Goal: Browse casually: Explore the website without a specific task or goal

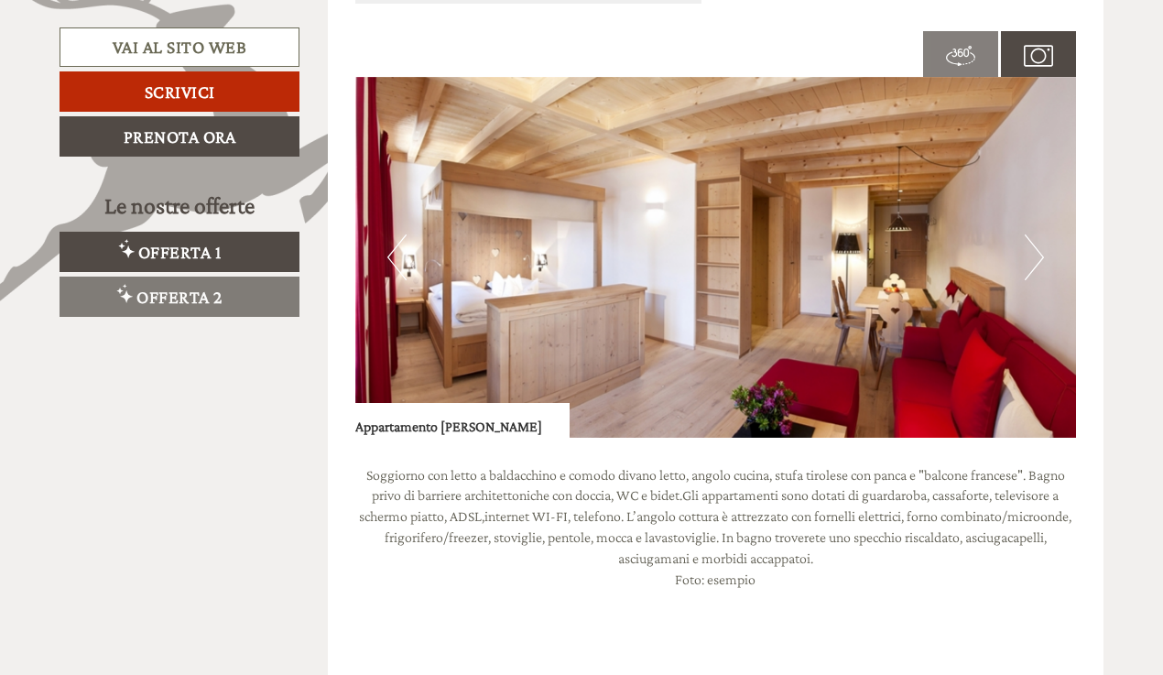
scroll to position [1192, 0]
click at [1037, 248] on button "Next" at bounding box center [1034, 257] width 19 height 46
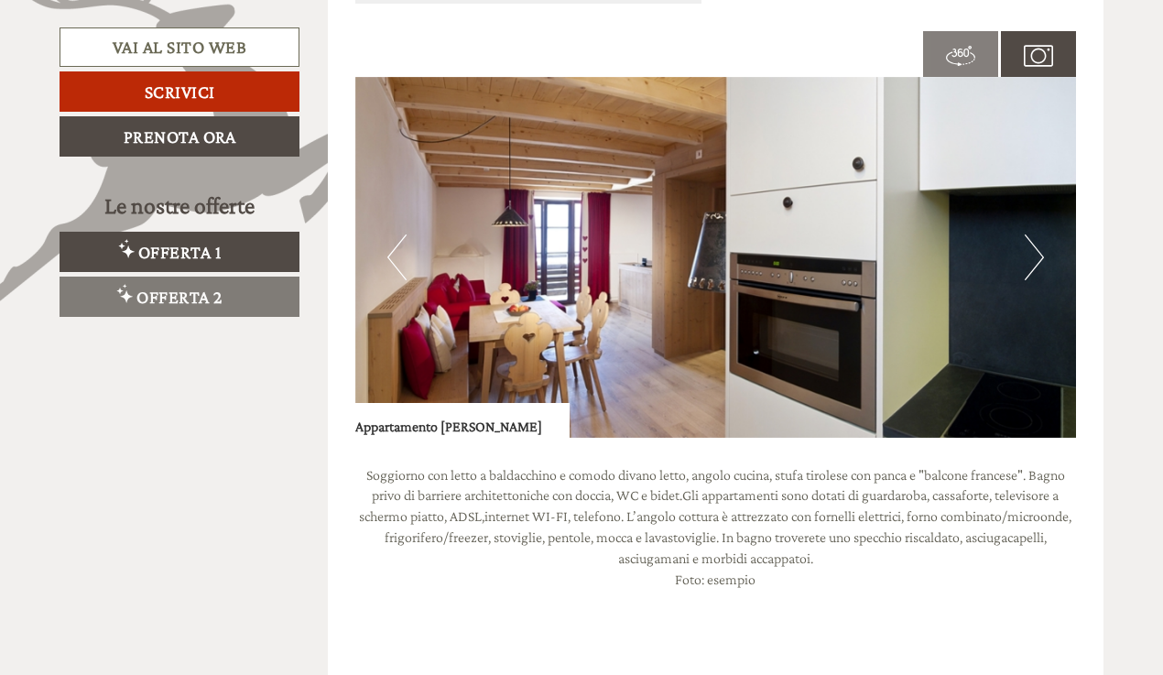
click at [1037, 249] on button "Next" at bounding box center [1034, 257] width 19 height 46
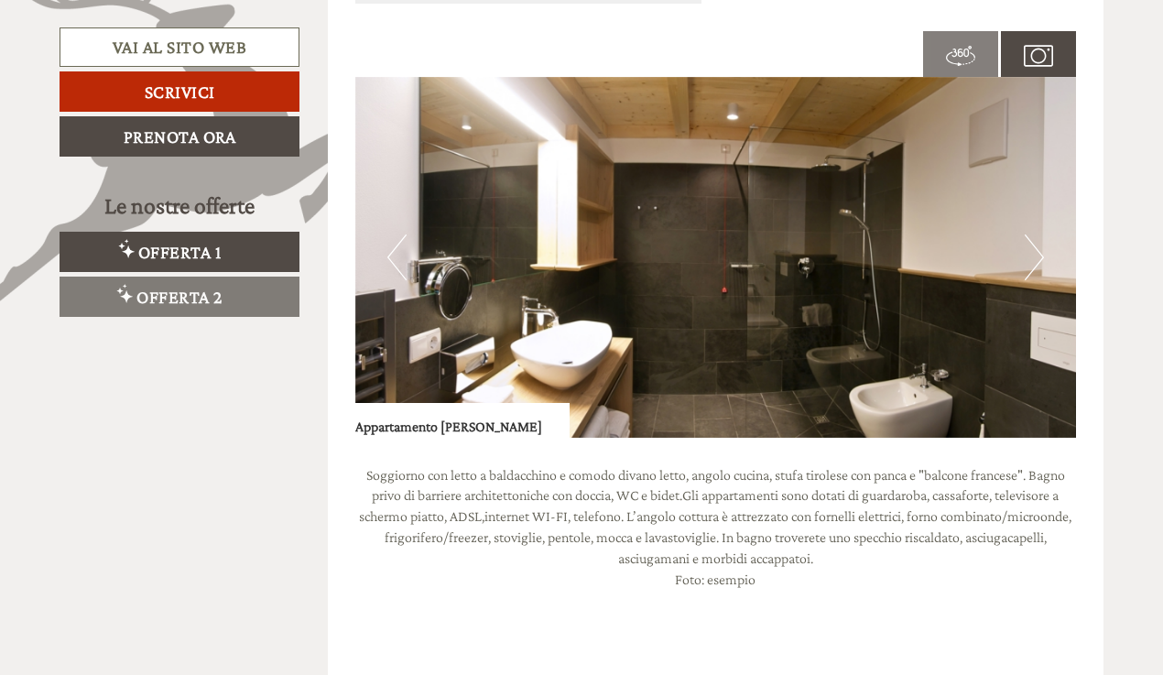
click at [1037, 249] on button "Next" at bounding box center [1034, 257] width 19 height 46
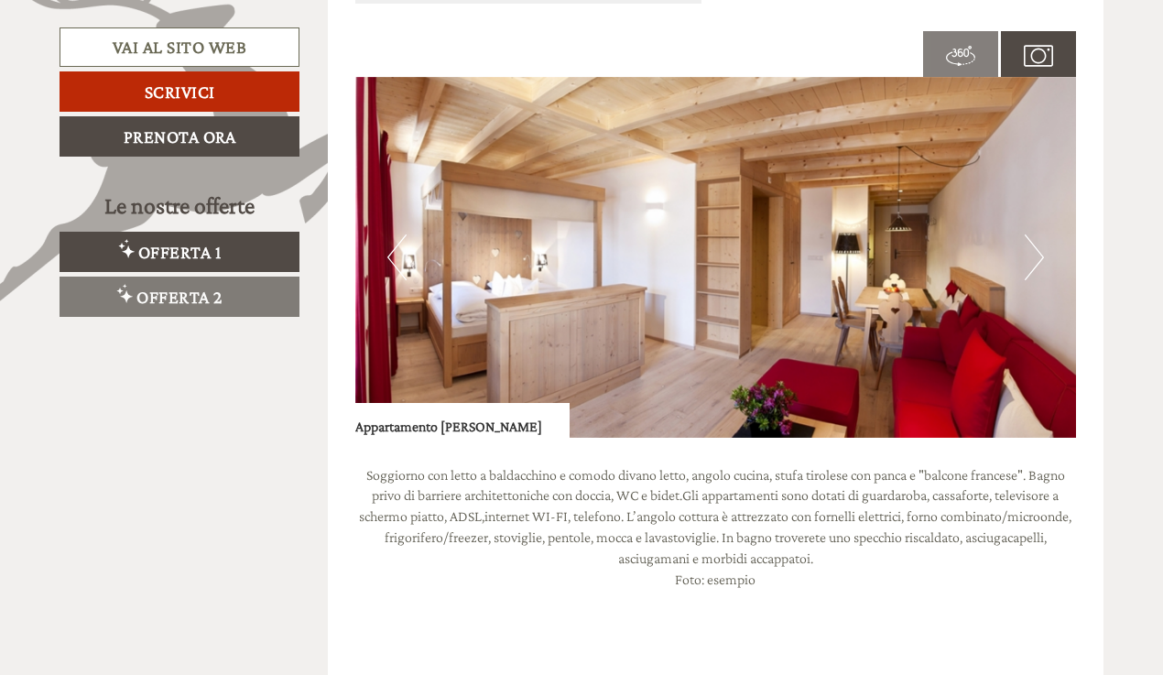
click at [1037, 249] on button "Next" at bounding box center [1034, 257] width 19 height 46
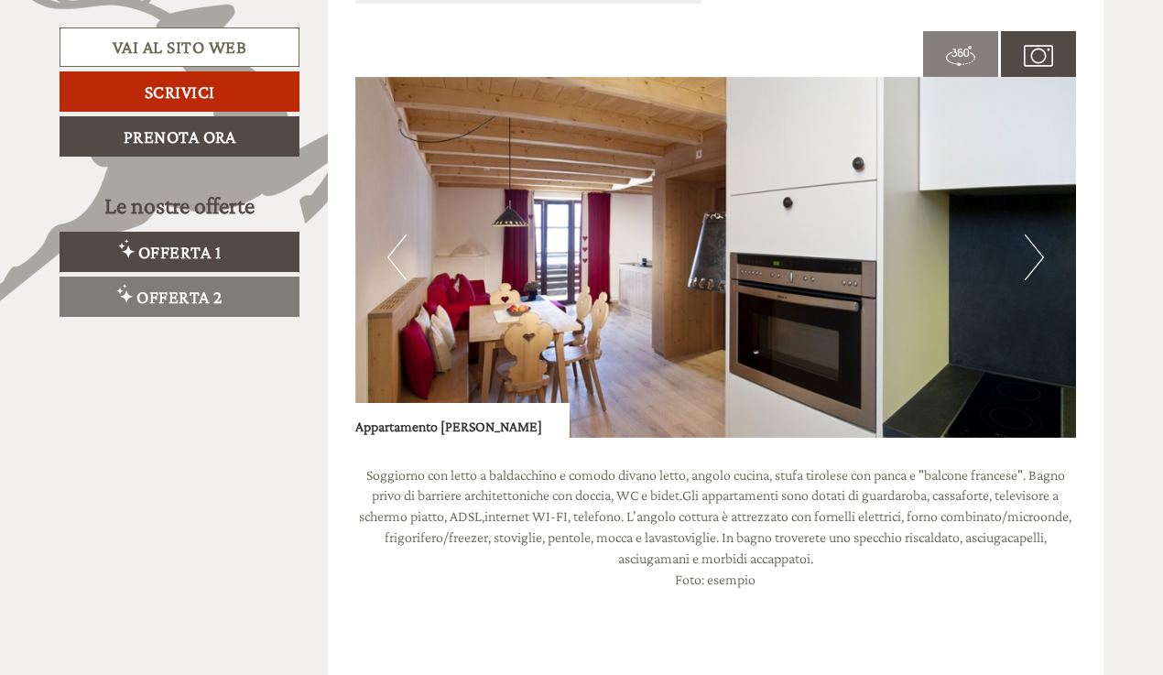
click at [1037, 249] on button "Next" at bounding box center [1034, 257] width 19 height 46
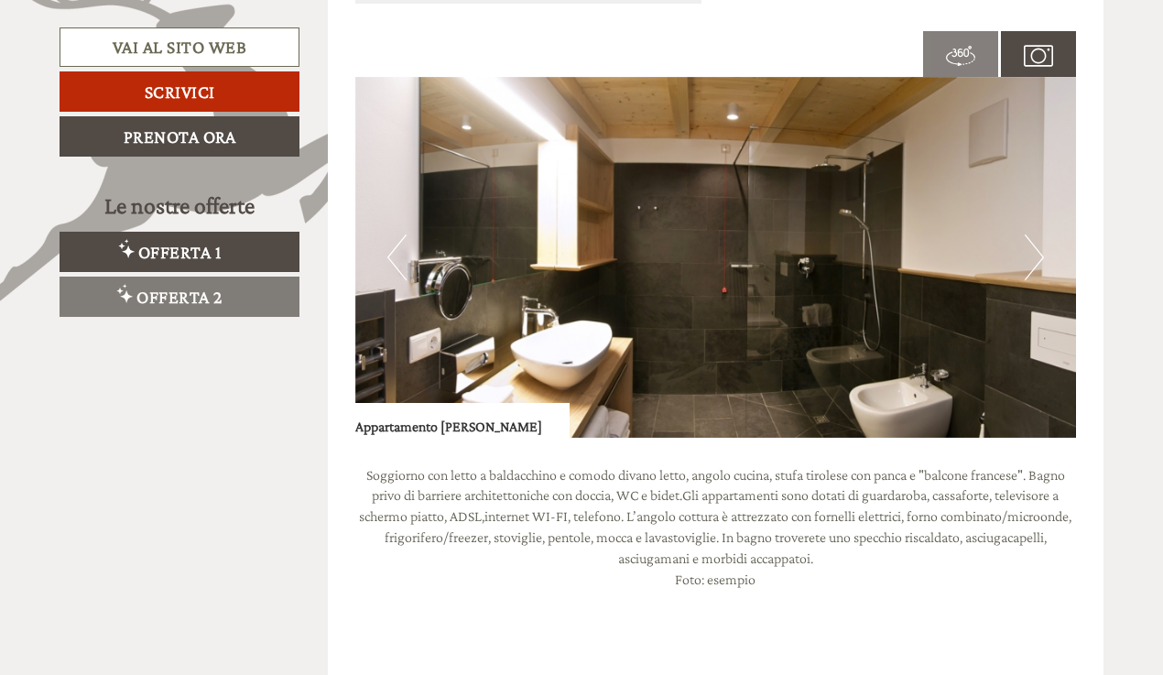
click at [1037, 249] on button "Next" at bounding box center [1034, 257] width 19 height 46
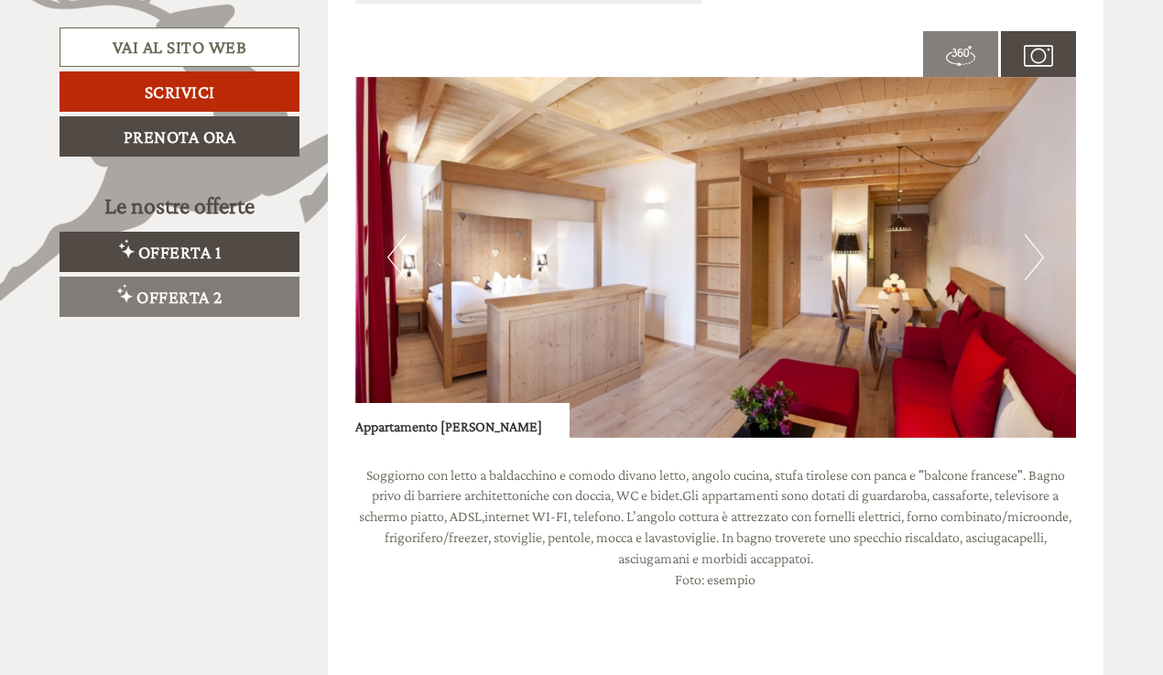
click at [1037, 249] on button "Next" at bounding box center [1034, 257] width 19 height 46
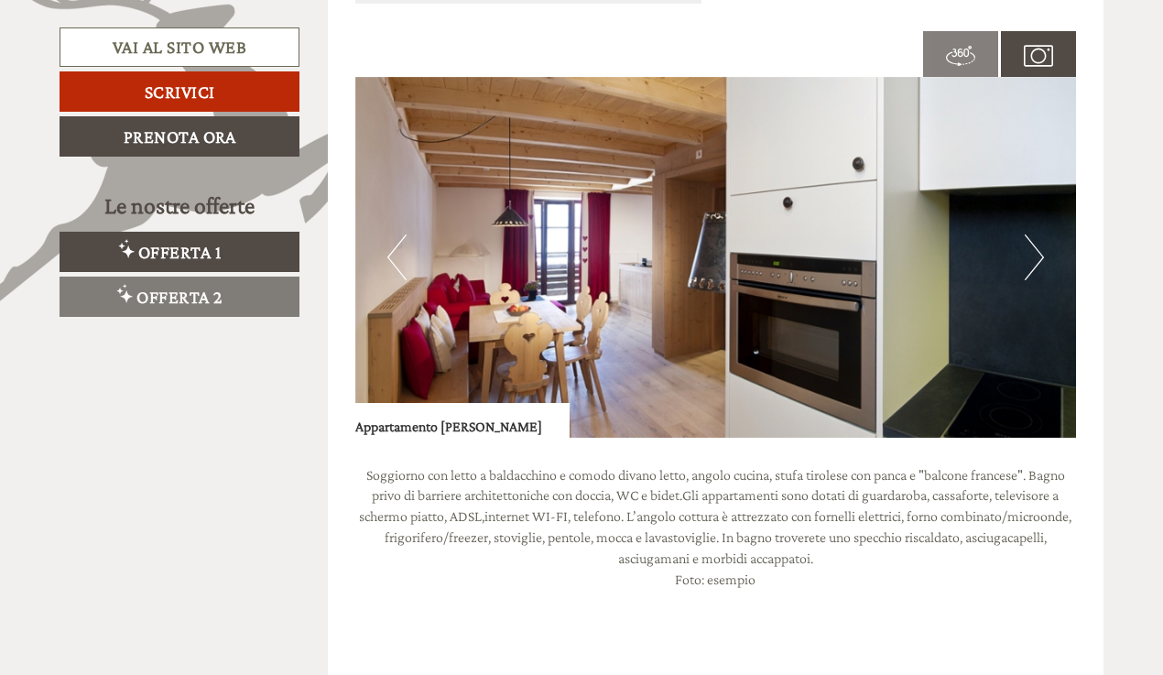
click at [1037, 249] on button "Next" at bounding box center [1034, 257] width 19 height 46
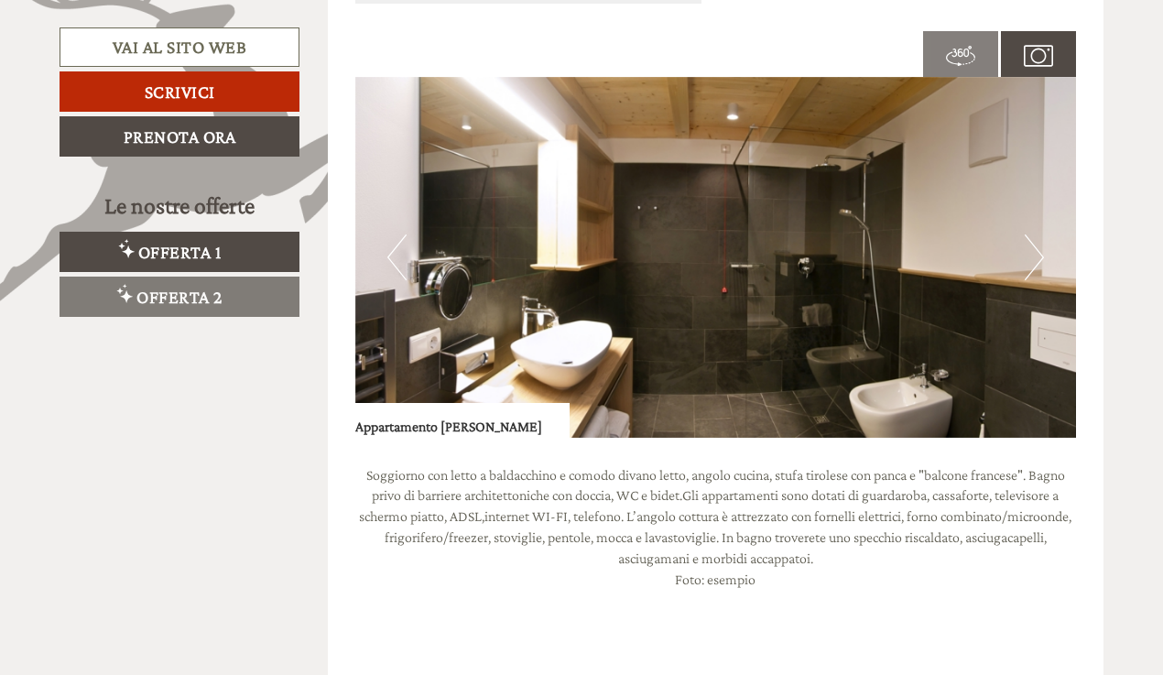
click at [1037, 250] on button "Next" at bounding box center [1034, 257] width 19 height 46
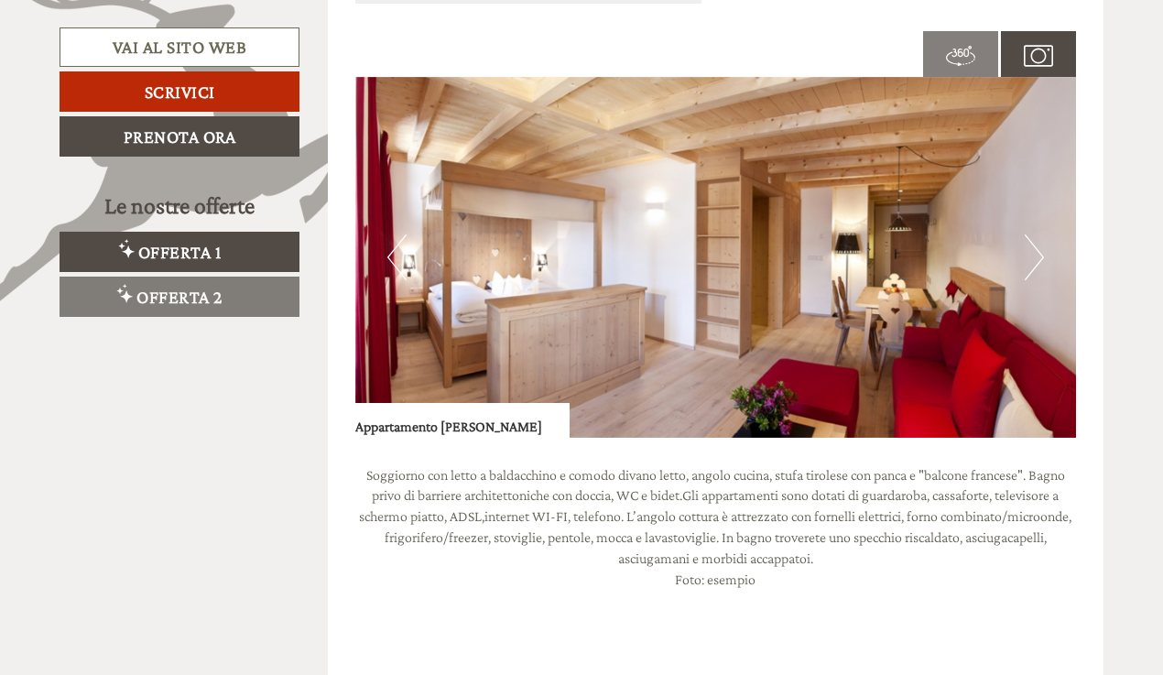
click at [1037, 250] on button "Next" at bounding box center [1034, 257] width 19 height 46
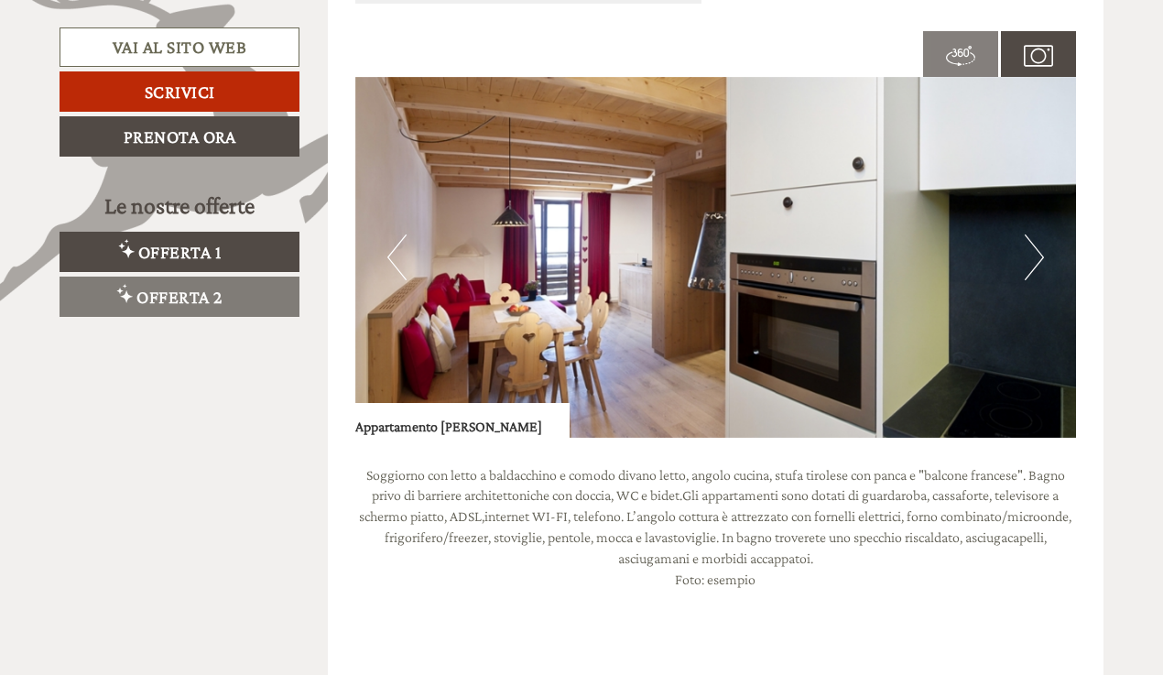
click at [1037, 251] on button "Next" at bounding box center [1034, 257] width 19 height 46
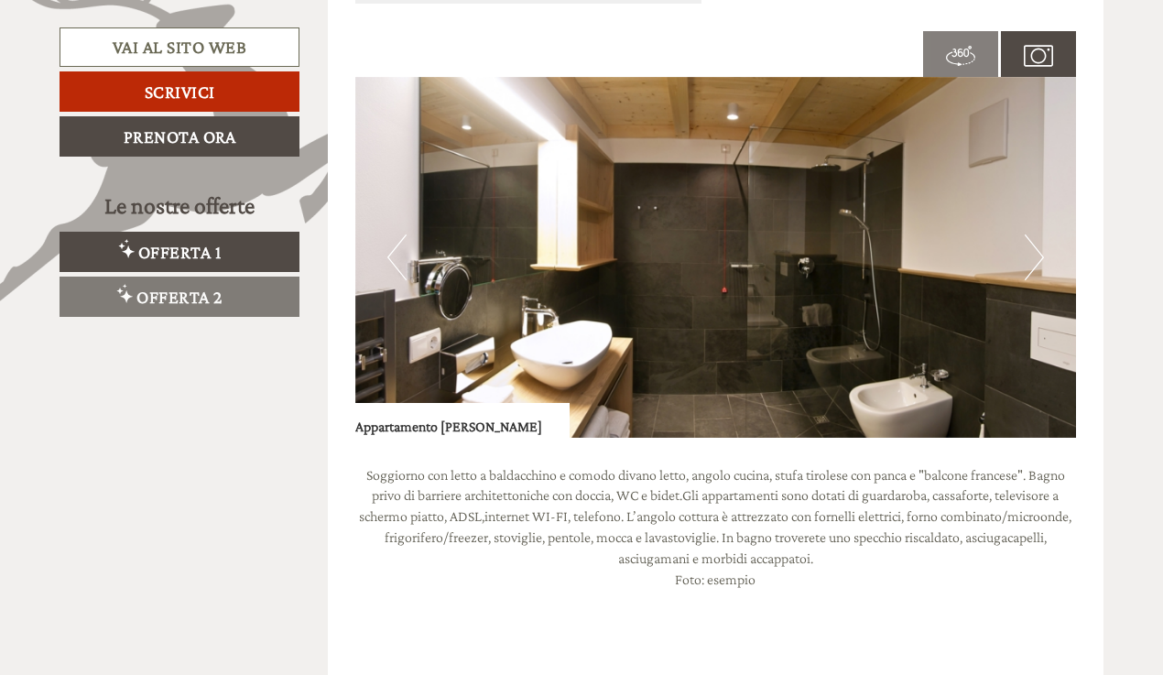
click at [1037, 251] on button "Next" at bounding box center [1034, 257] width 19 height 46
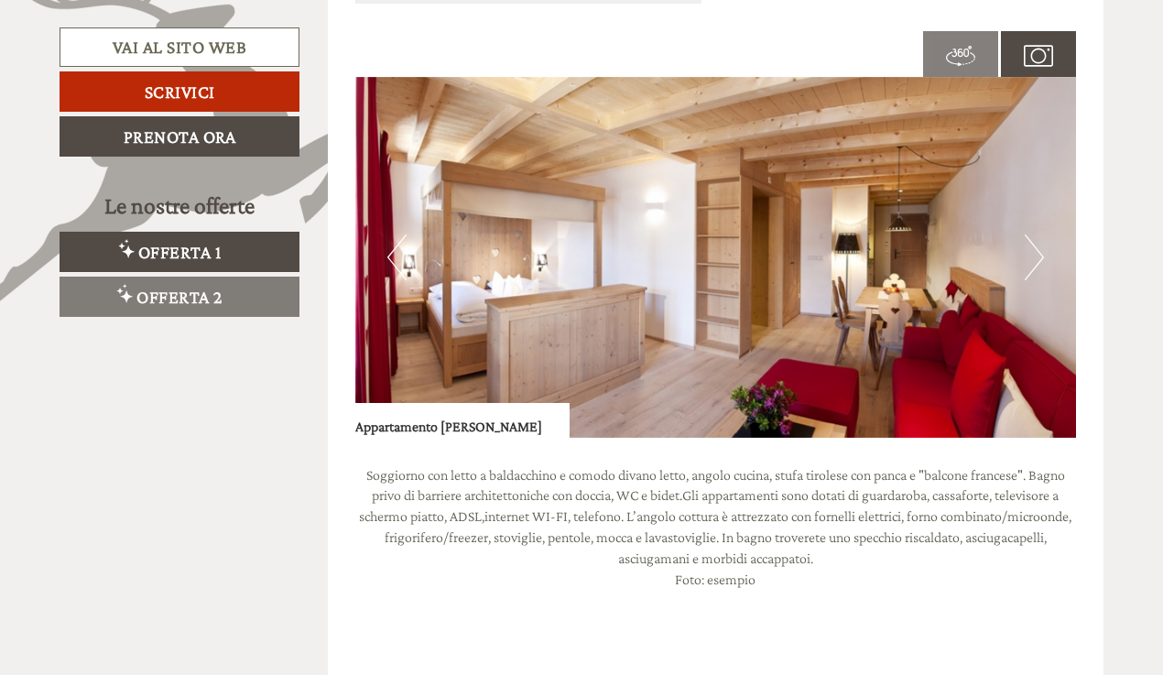
click at [1037, 252] on button "Next" at bounding box center [1034, 257] width 19 height 46
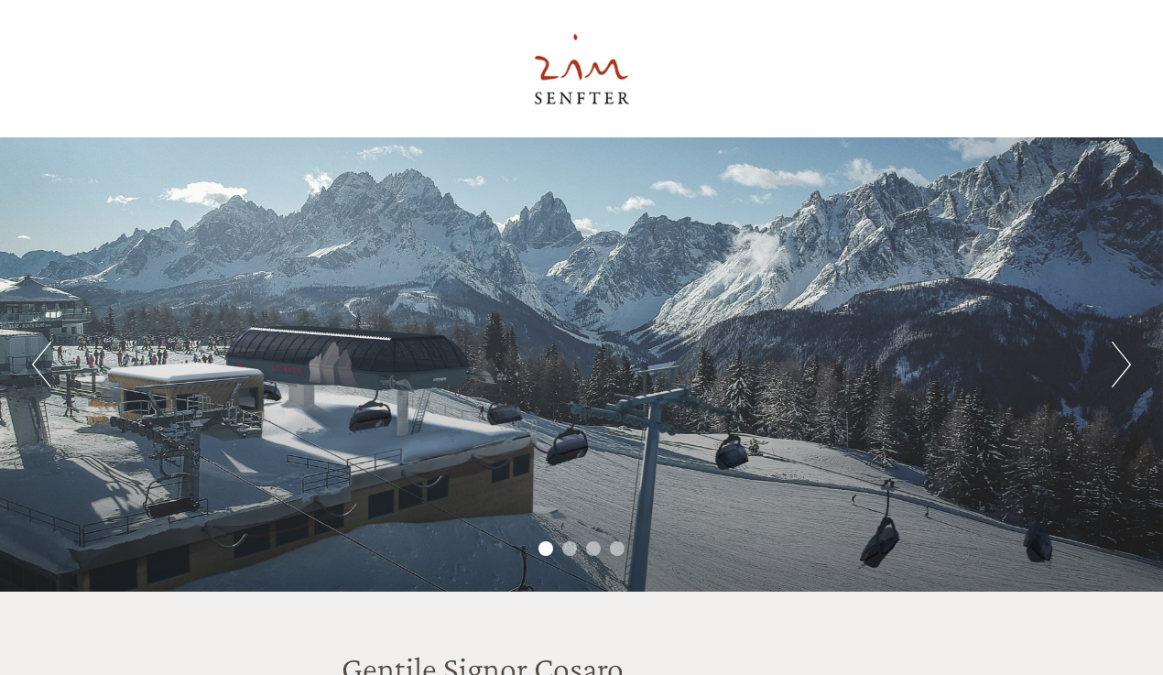
scroll to position [0, 0]
click at [1128, 364] on button "Next" at bounding box center [1121, 365] width 19 height 46
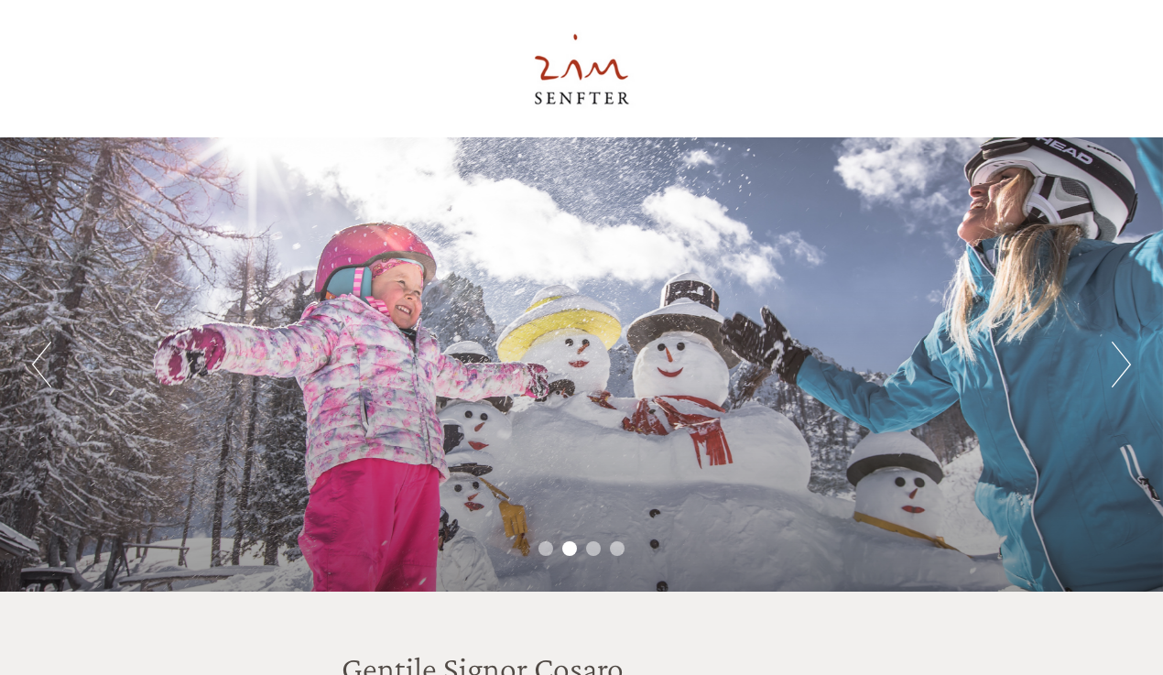
click at [1127, 365] on button "Next" at bounding box center [1121, 365] width 19 height 46
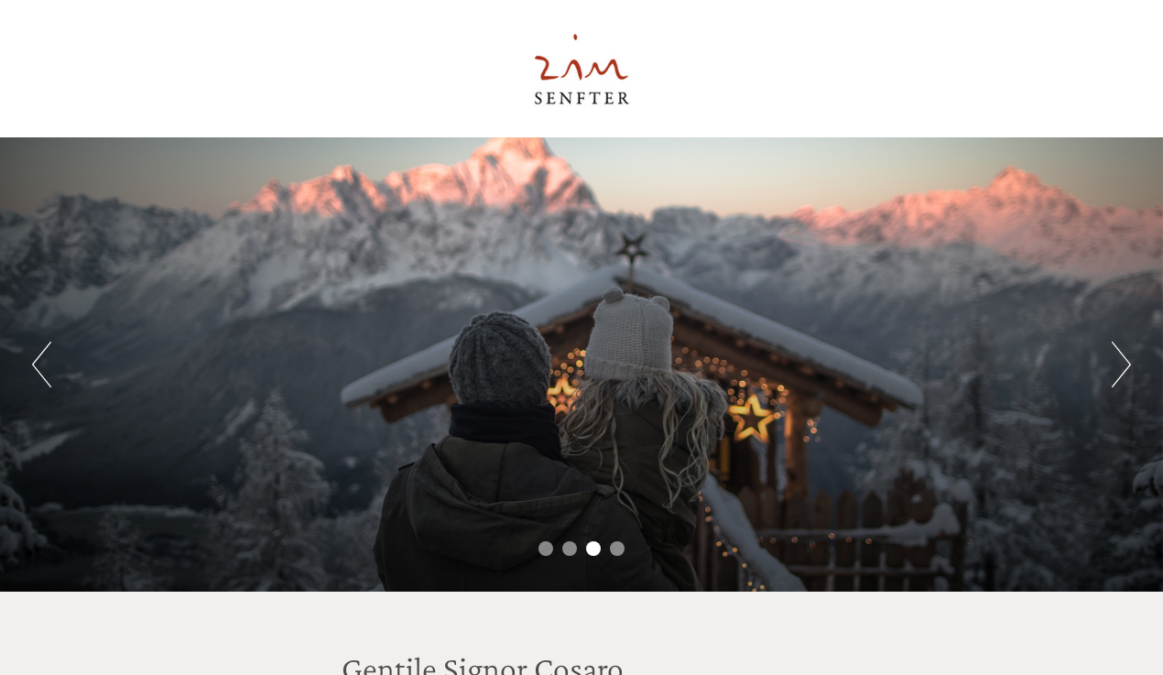
click at [1127, 365] on button "Next" at bounding box center [1121, 365] width 19 height 46
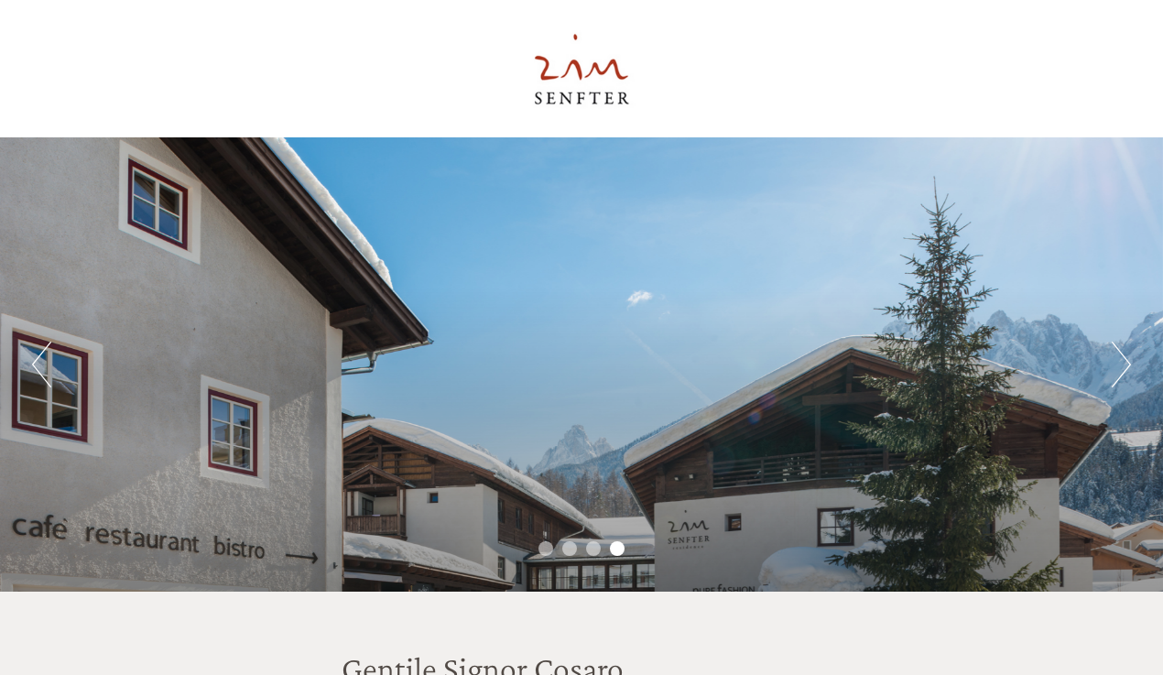
click at [1127, 365] on button "Next" at bounding box center [1121, 365] width 19 height 46
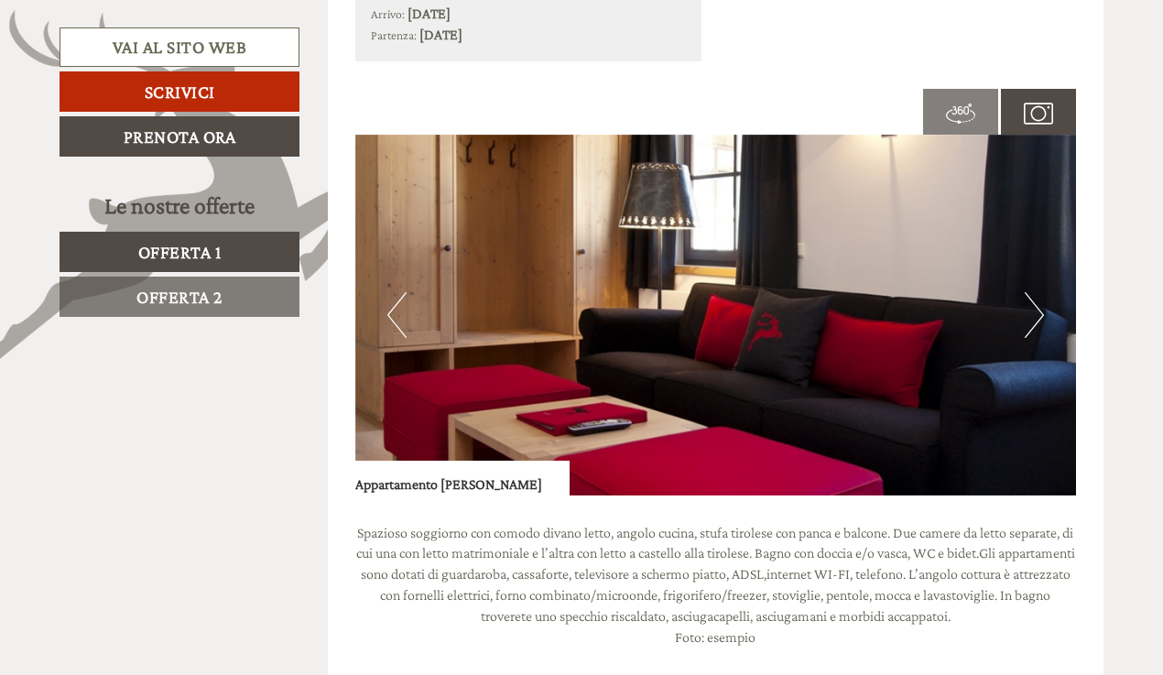
scroll to position [1135, 0]
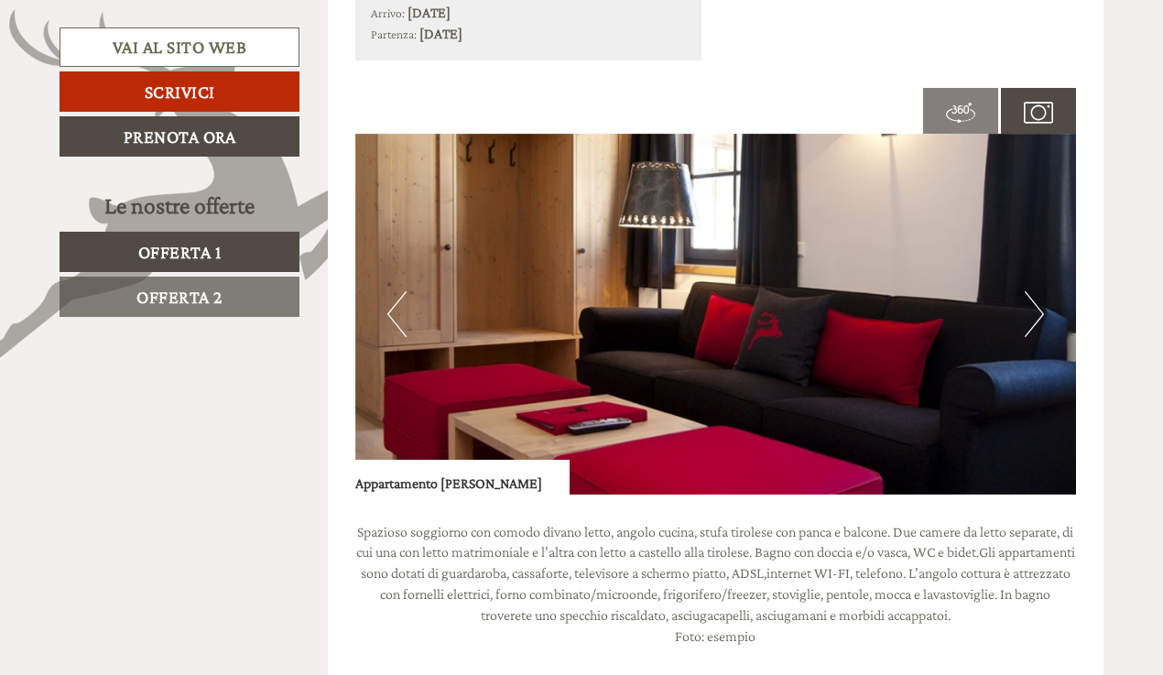
click at [1041, 304] on button "Next" at bounding box center [1034, 314] width 19 height 46
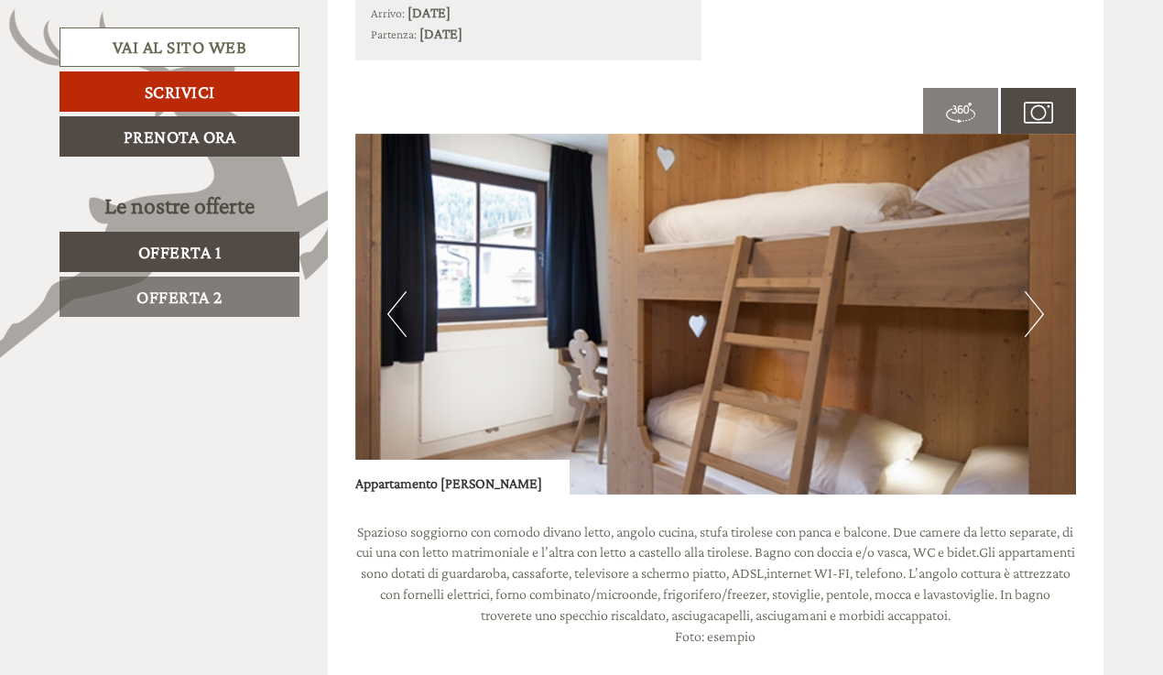
click at [1041, 305] on button "Next" at bounding box center [1034, 314] width 19 height 46
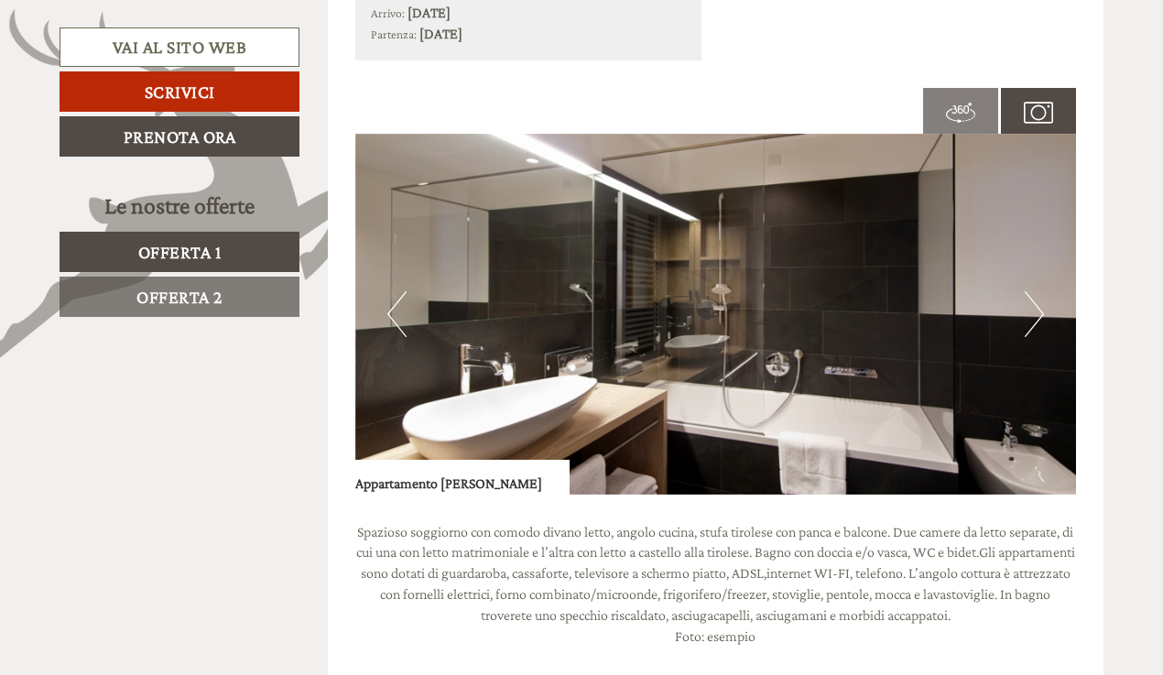
click at [1041, 305] on button "Next" at bounding box center [1034, 314] width 19 height 46
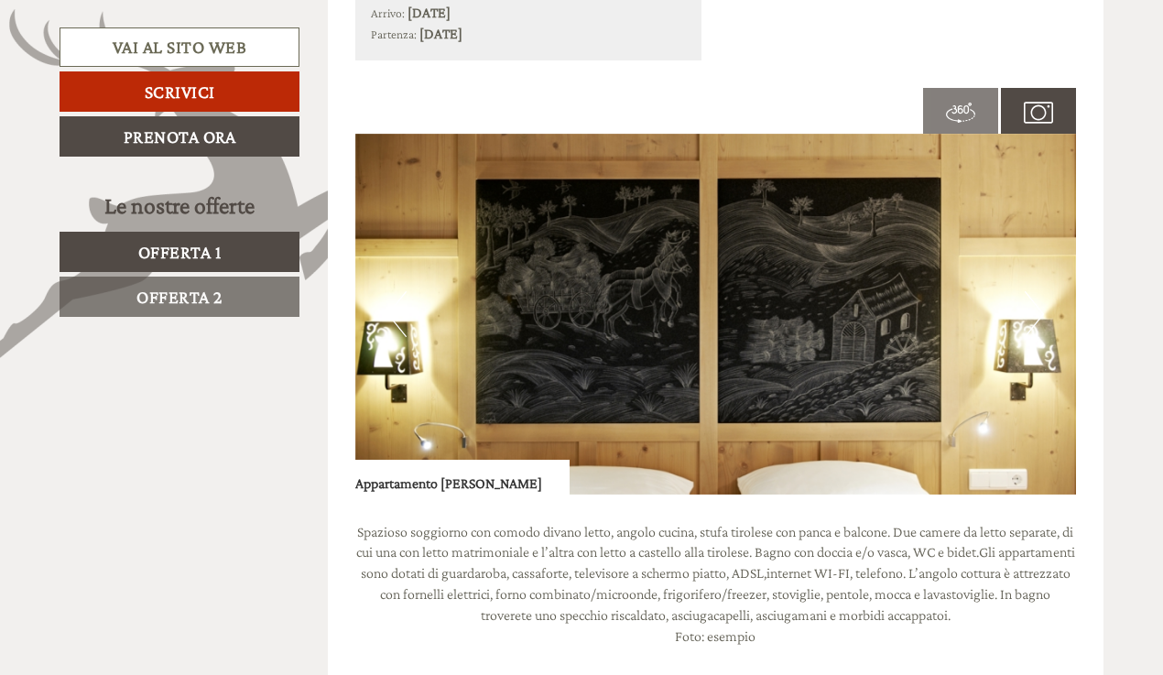
click at [1041, 305] on button "Next" at bounding box center [1034, 314] width 19 height 46
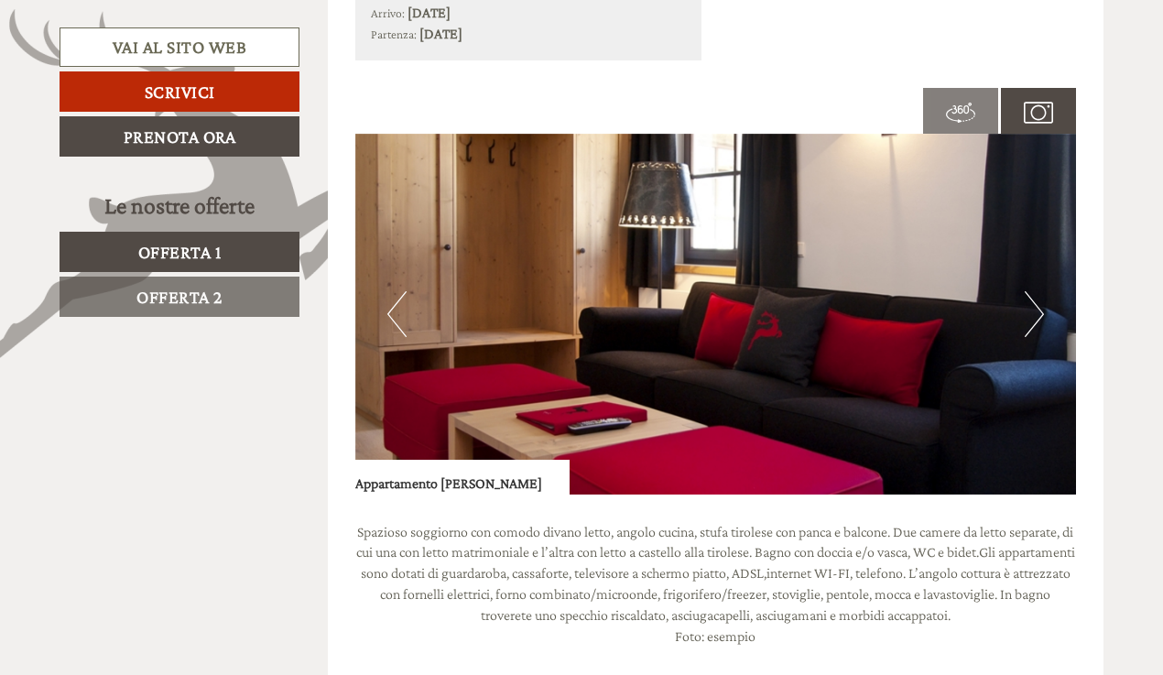
click at [1041, 305] on button "Next" at bounding box center [1034, 314] width 19 height 46
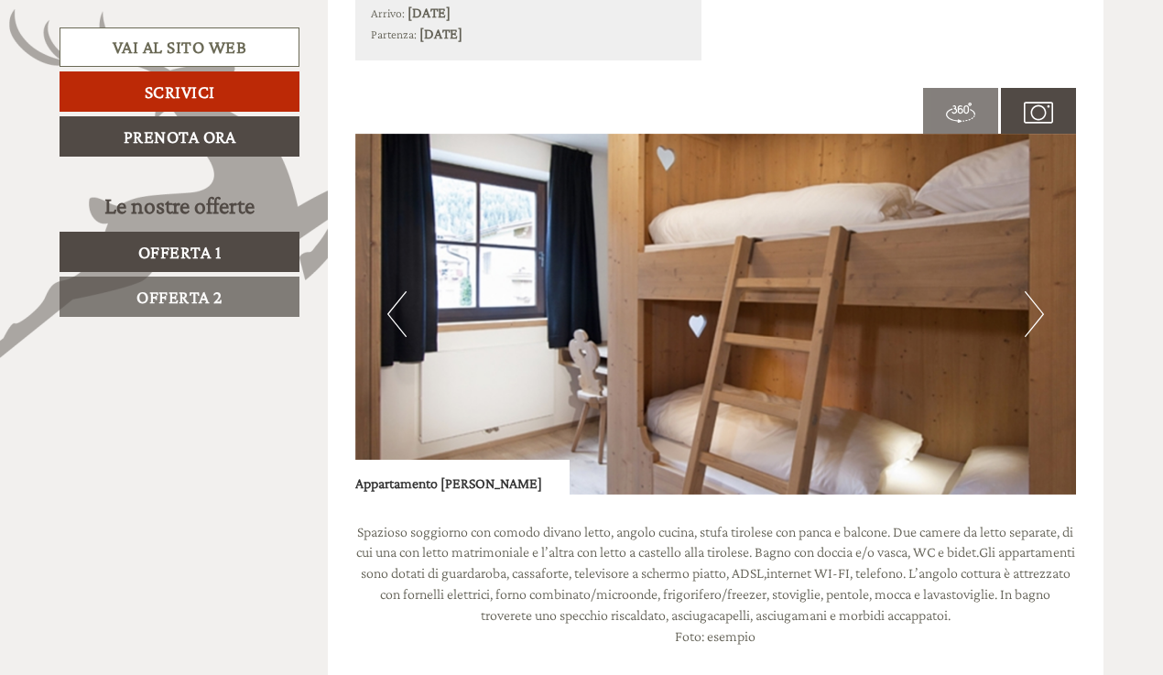
click at [1041, 305] on button "Next" at bounding box center [1034, 314] width 19 height 46
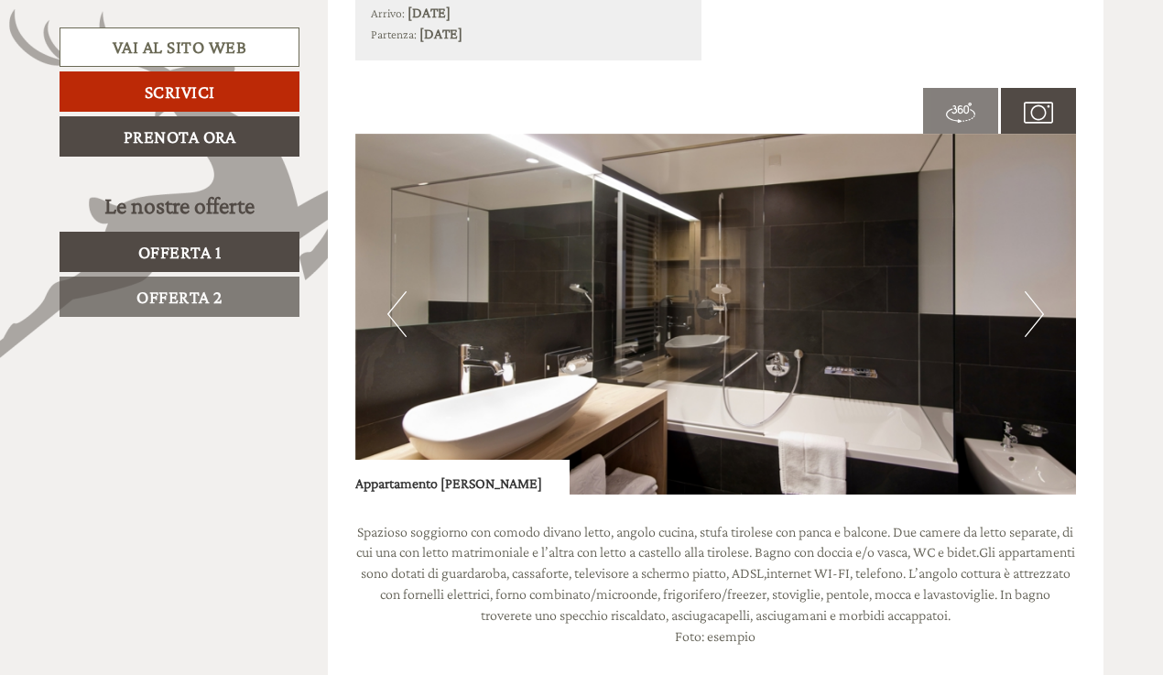
click at [1041, 305] on button "Next" at bounding box center [1034, 314] width 19 height 46
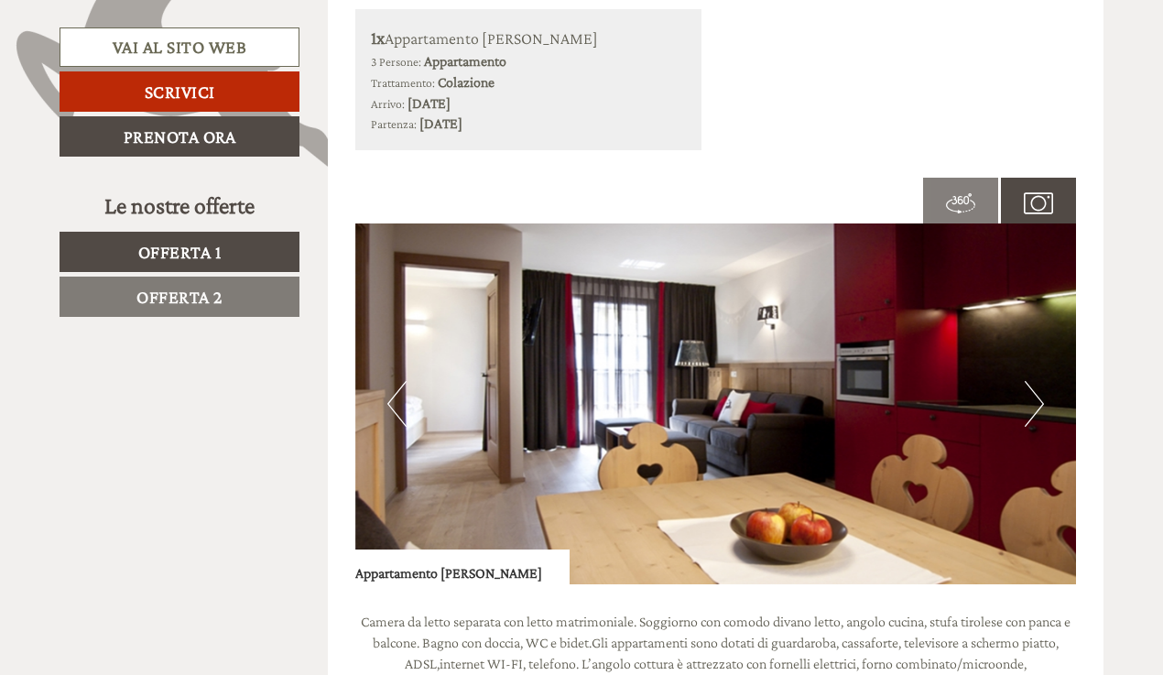
scroll to position [2337, 0]
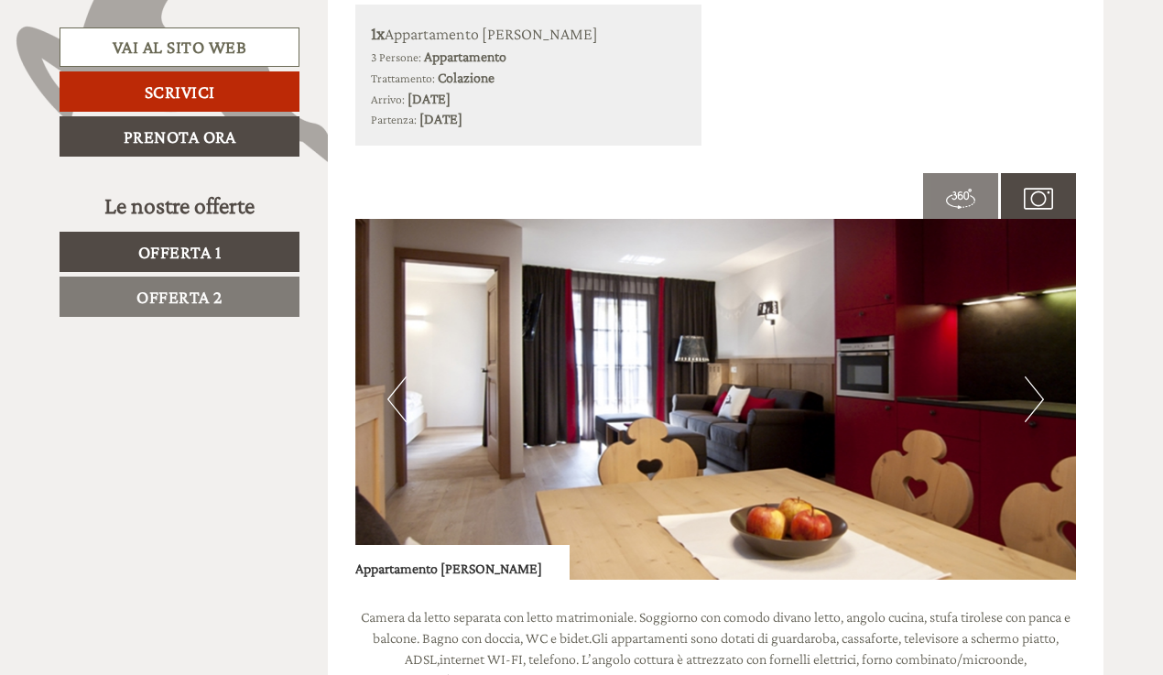
click at [1039, 376] on button "Next" at bounding box center [1034, 399] width 19 height 46
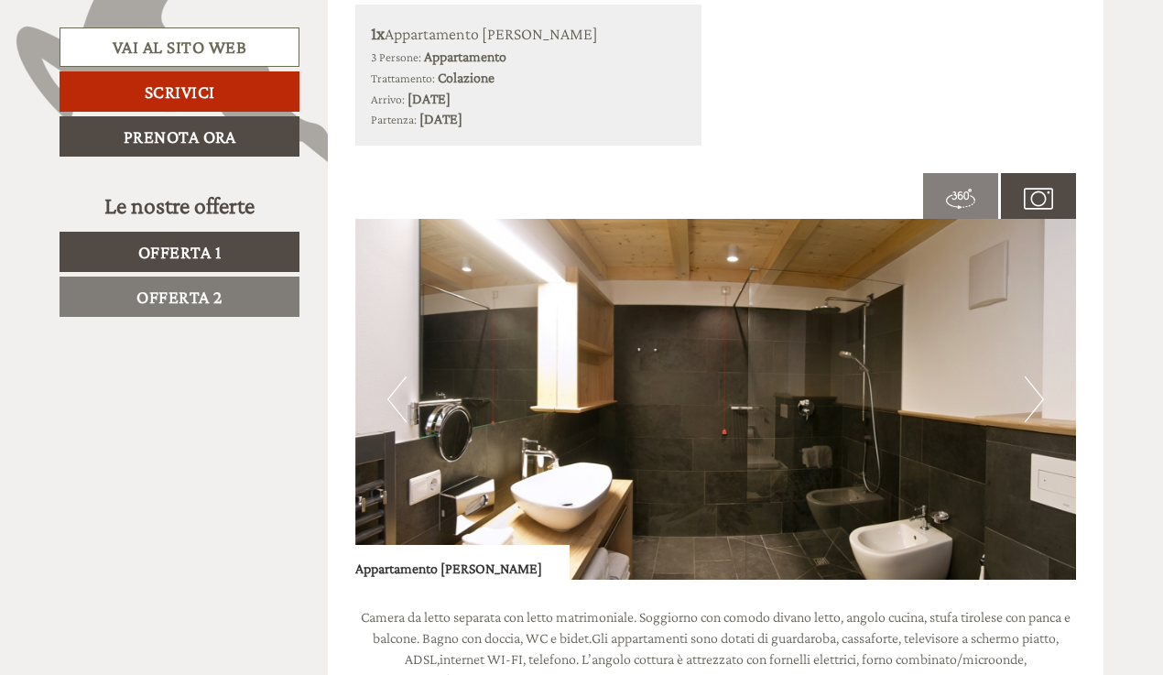
click at [1039, 376] on button "Next" at bounding box center [1034, 399] width 19 height 46
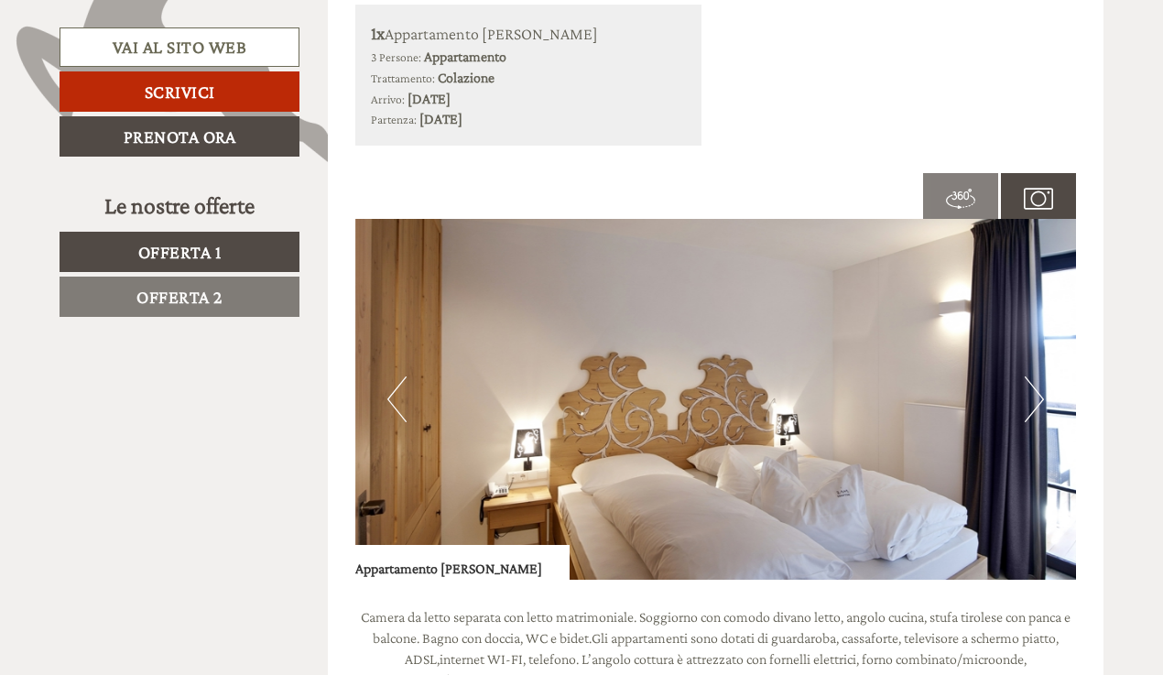
click at [1039, 376] on button "Next" at bounding box center [1034, 399] width 19 height 46
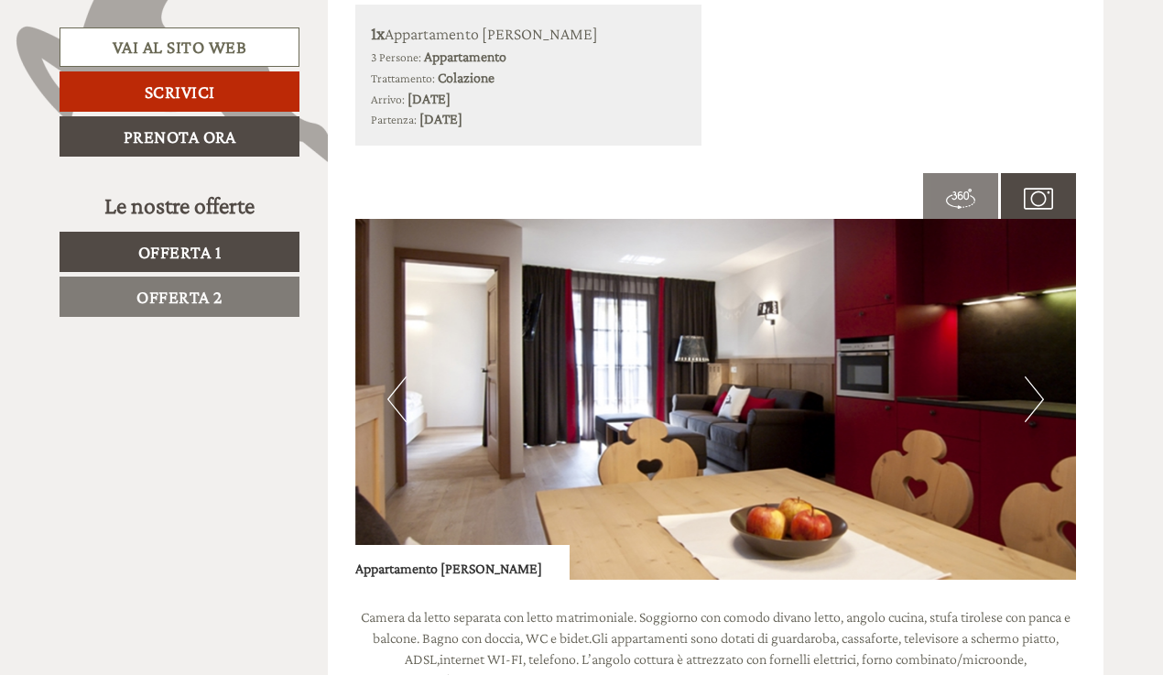
click at [1039, 376] on button "Next" at bounding box center [1034, 399] width 19 height 46
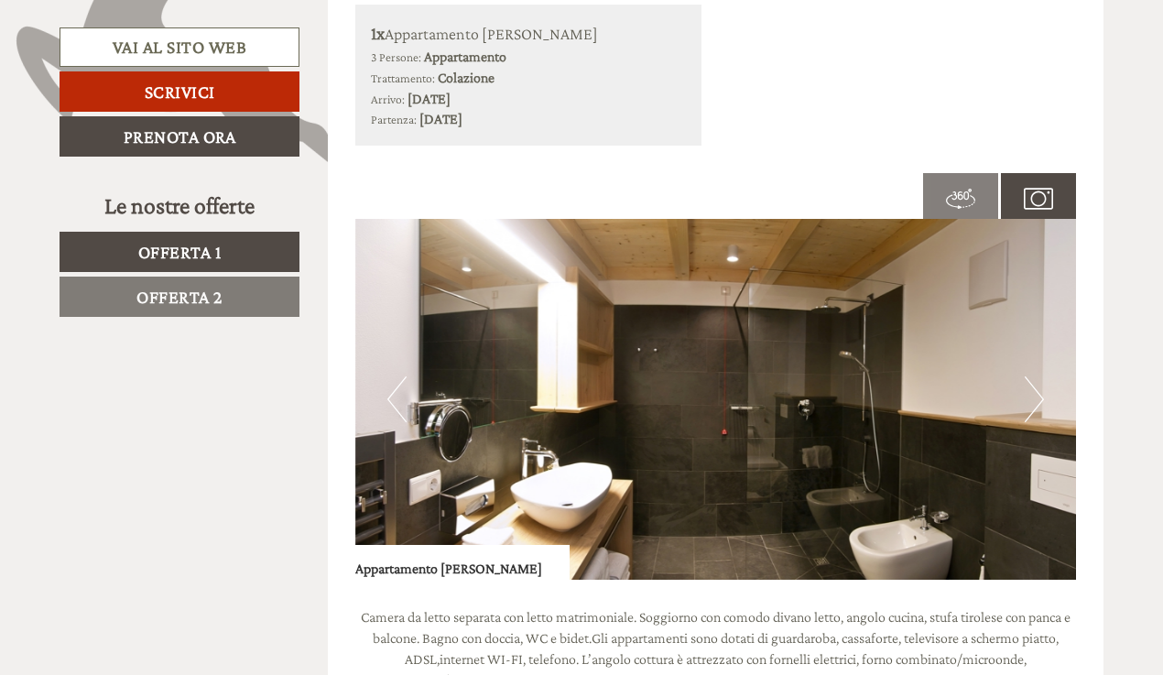
click at [1039, 376] on button "Next" at bounding box center [1034, 399] width 19 height 46
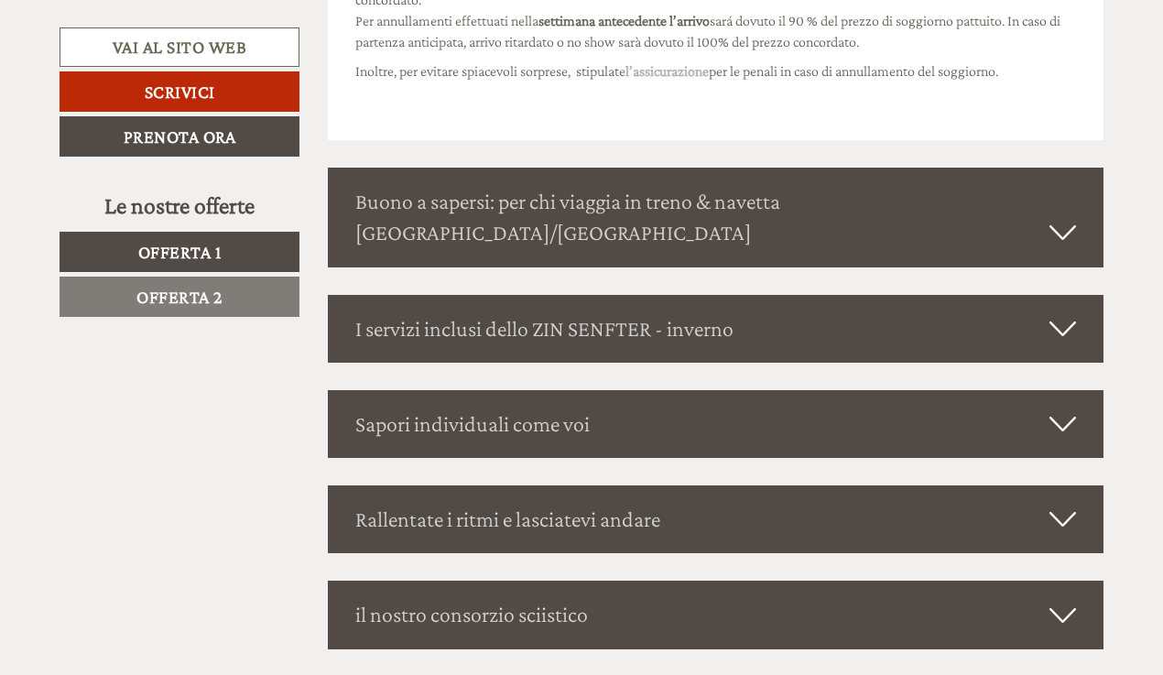
scroll to position [3808, 0]
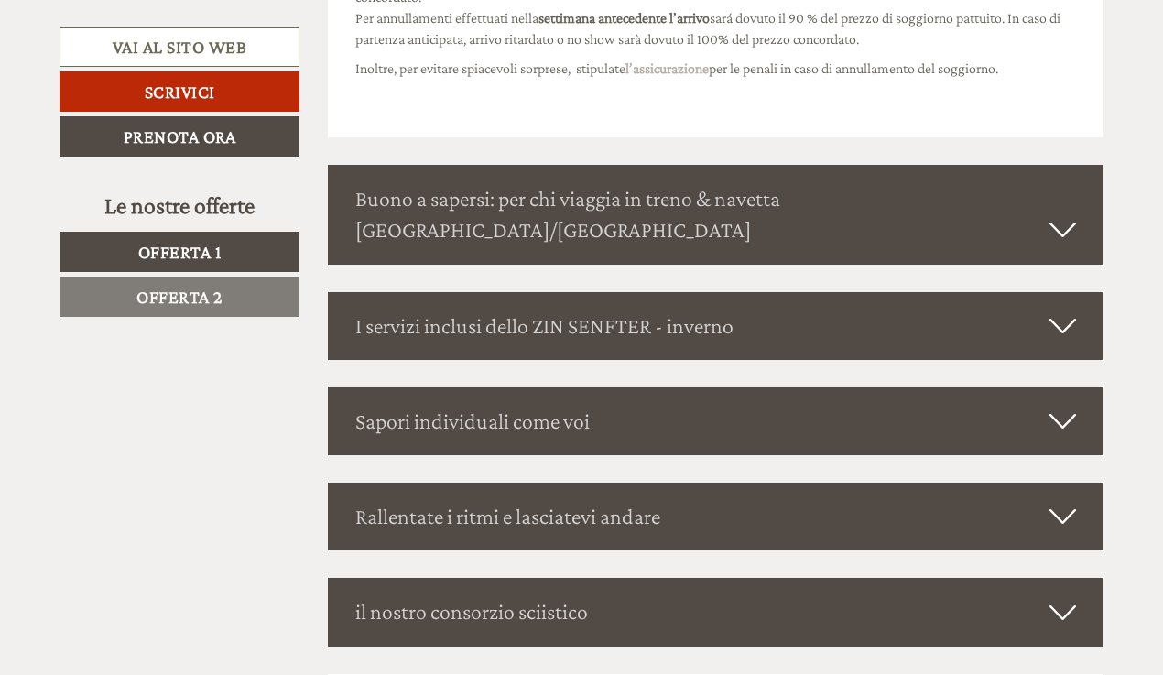
click at [1063, 596] on icon at bounding box center [1063, 611] width 27 height 31
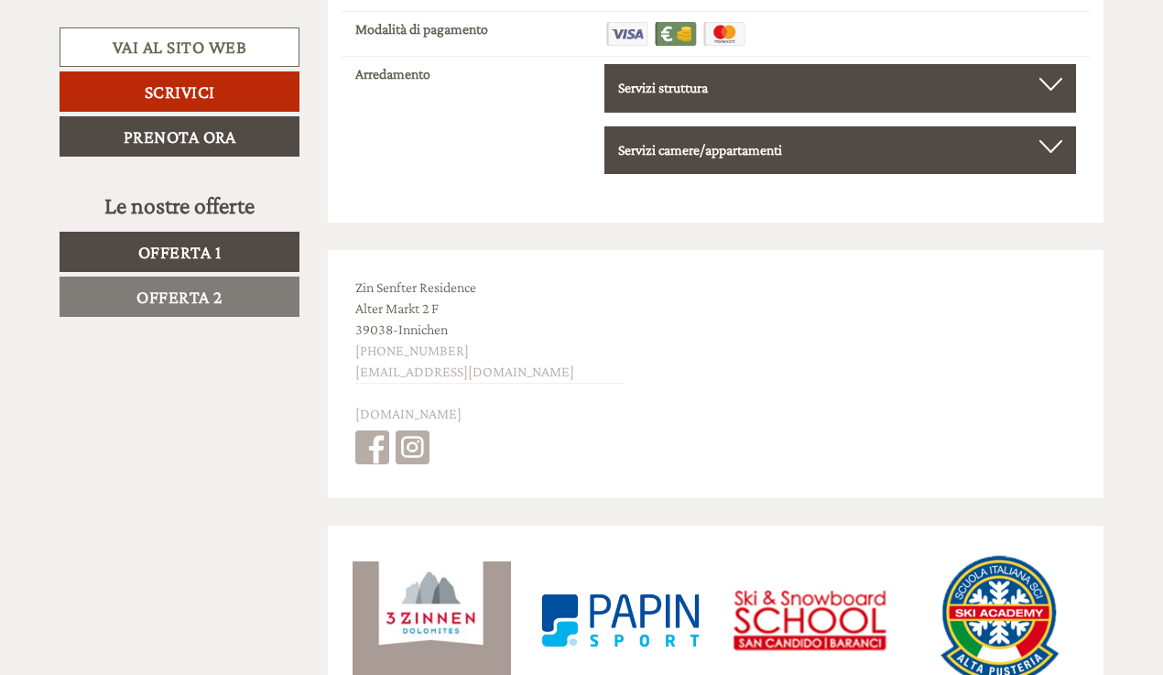
scroll to position [7140, 0]
